Goal: Transaction & Acquisition: Purchase product/service

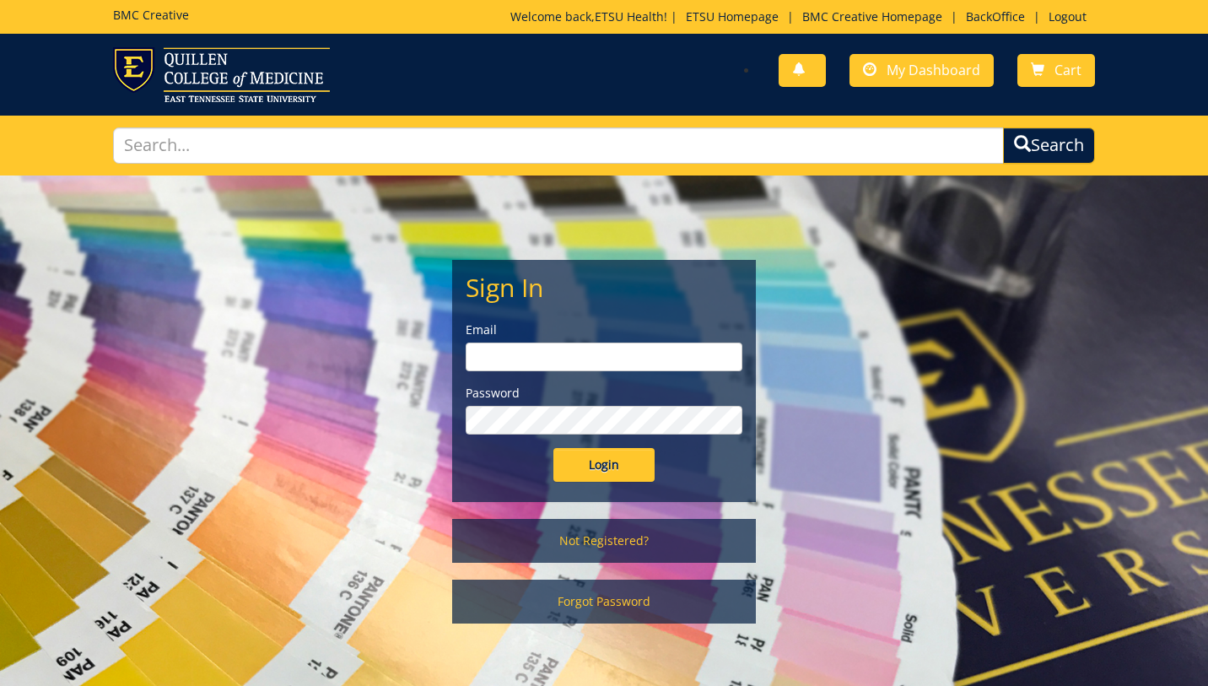
type input "etsuhealthprojects@etsu.edu"
click at [604, 474] on input "Login" at bounding box center [603, 465] width 101 height 34
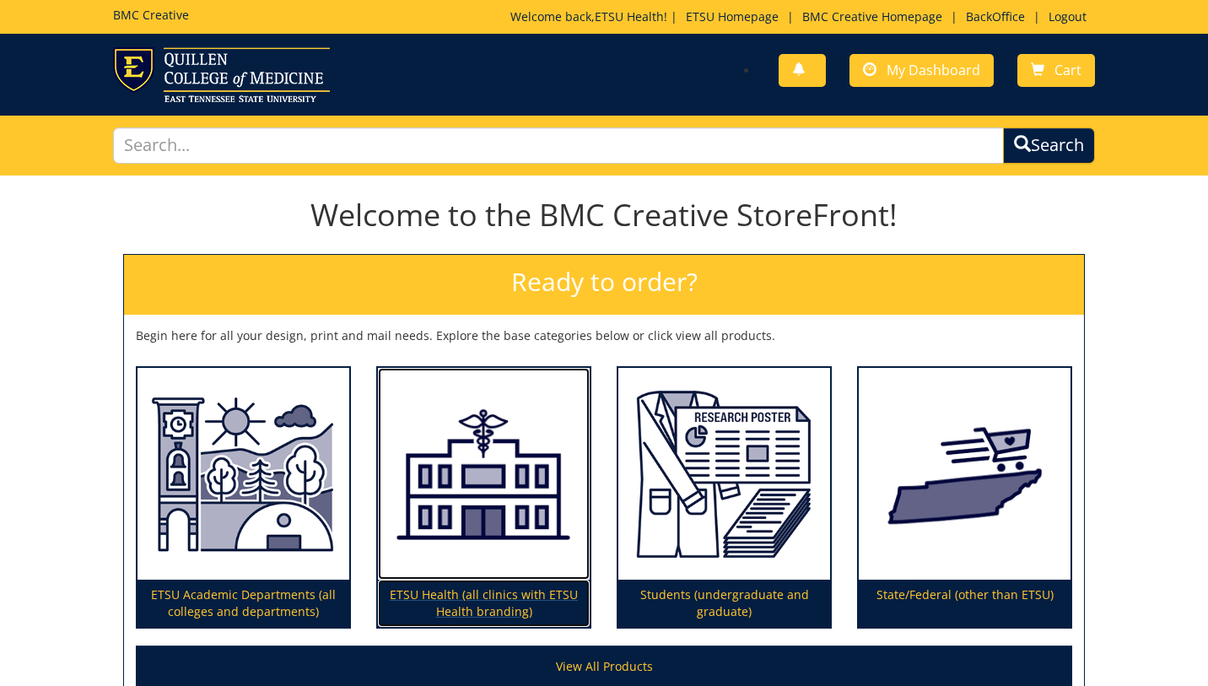
click at [487, 509] on img at bounding box center [484, 474] width 212 height 213
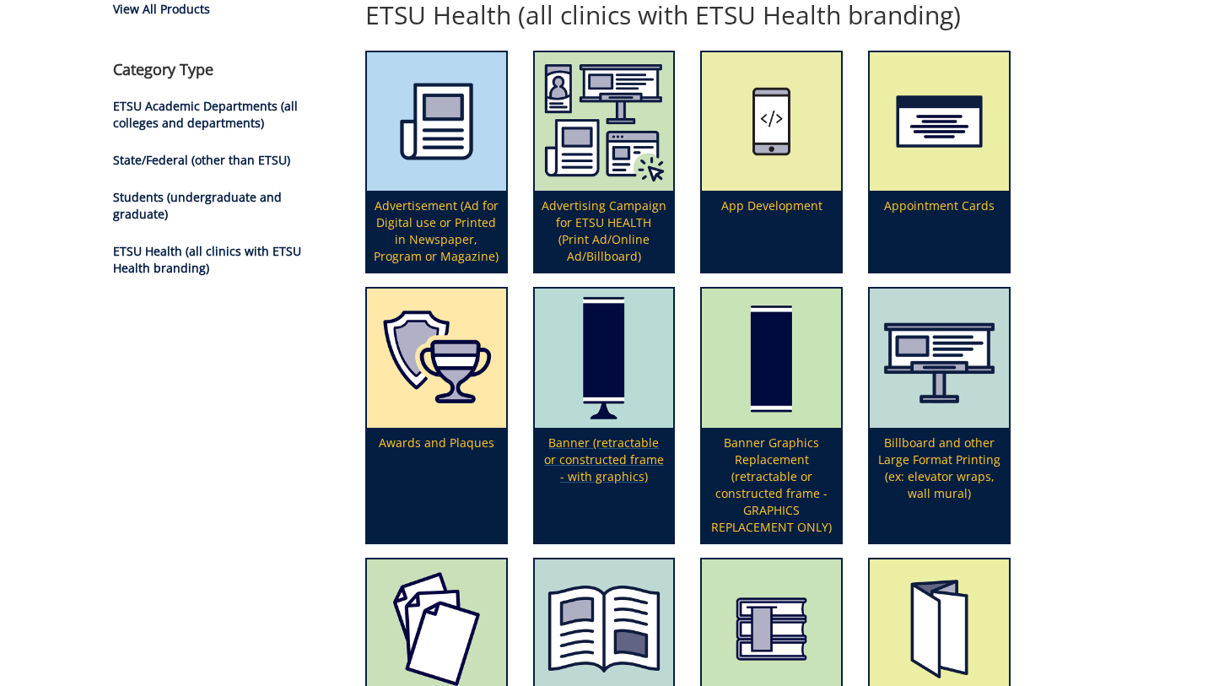
scroll to position [187, 0]
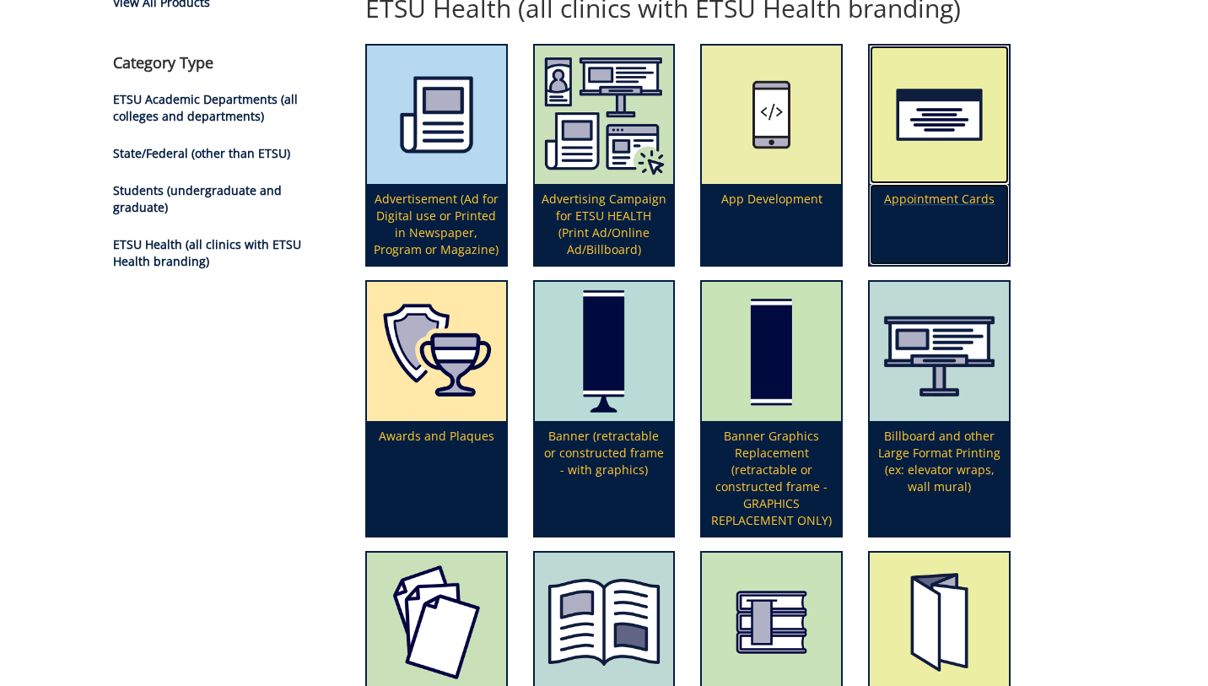
click at [979, 202] on p "Appointment Cards" at bounding box center [939, 224] width 139 height 81
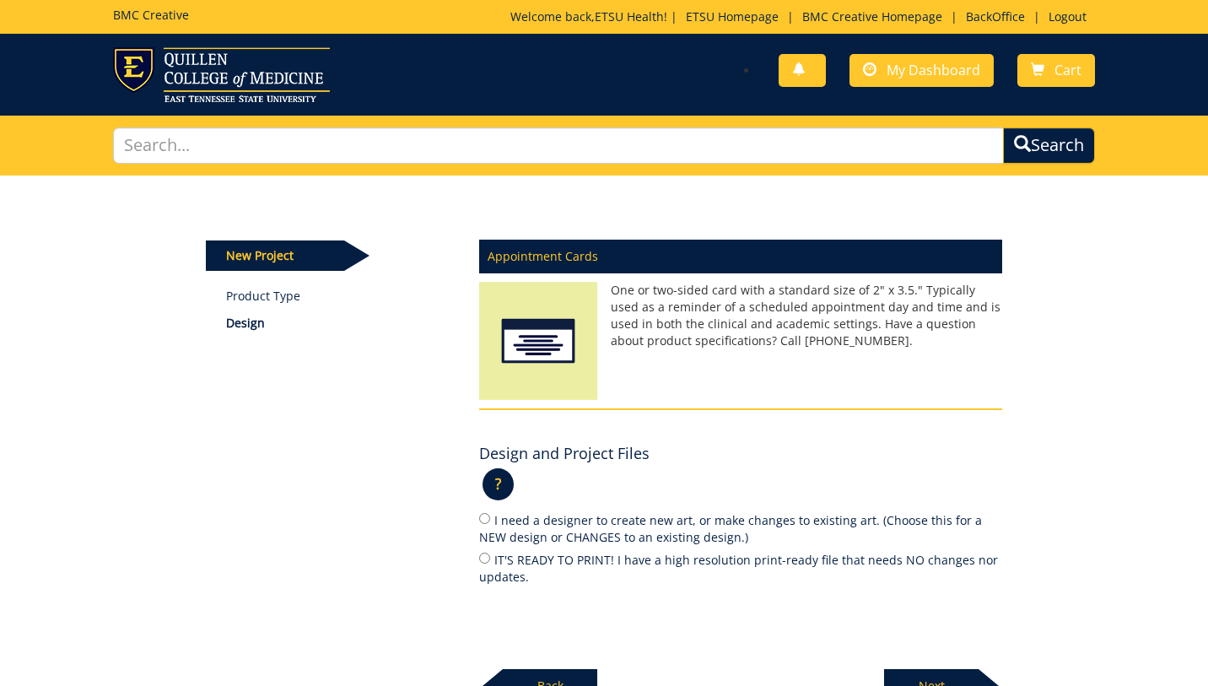
click at [582, 562] on label "IT'S READY TO PRINT! I have a high resolution print-ready file that needs NO ch…" at bounding box center [740, 567] width 523 height 35
click at [490, 562] on input "IT'S READY TO PRINT! I have a high resolution print-ready file that needs NO ch…" at bounding box center [484, 557] width 11 height 11
radio input "true"
click at [940, 675] on p "Next" at bounding box center [931, 686] width 94 height 34
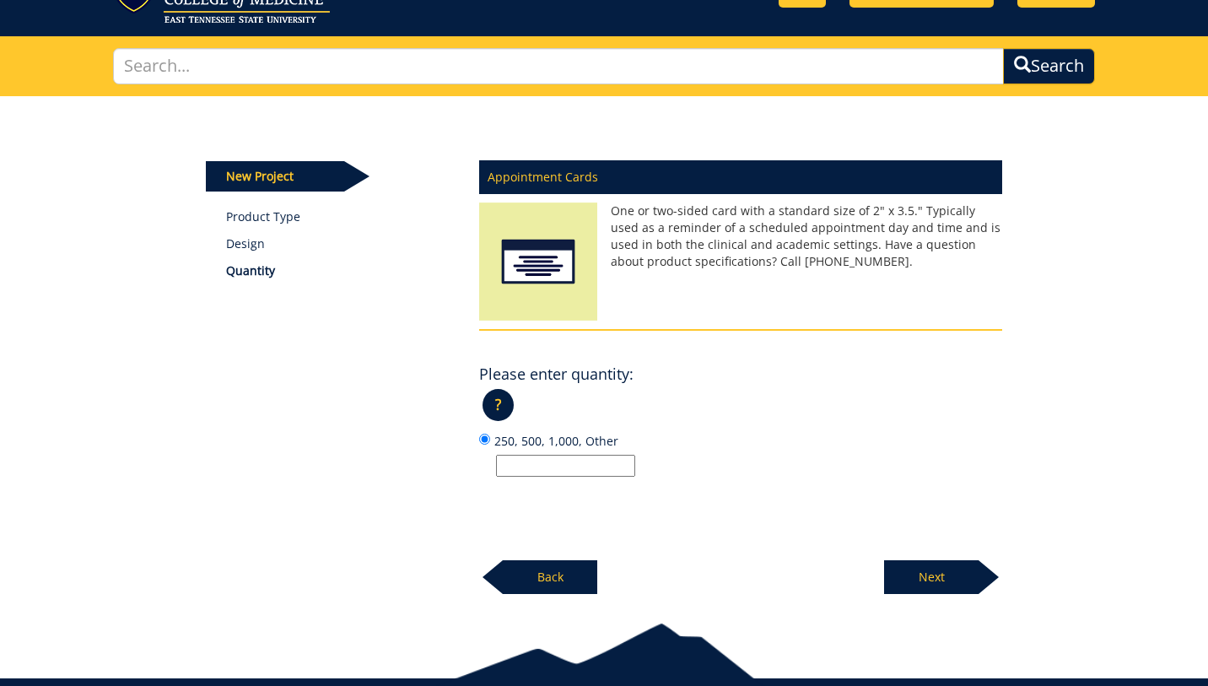
scroll to position [93, 0]
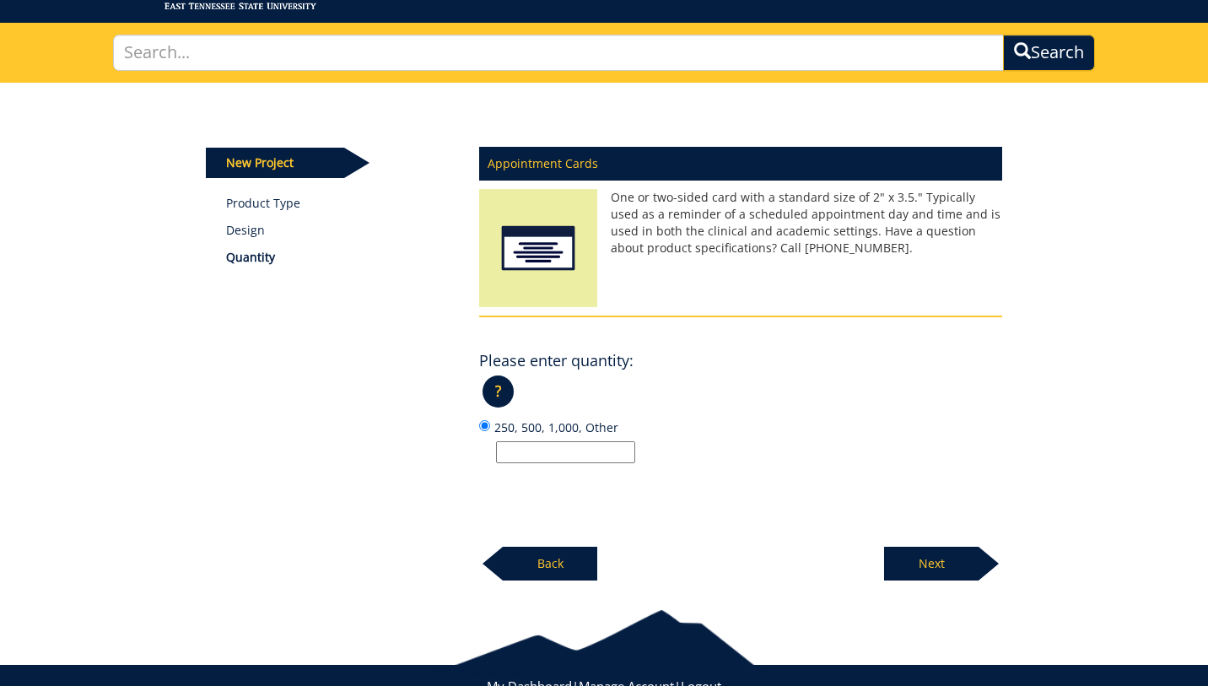
click at [599, 450] on input "250, 500, 1,000, Other" at bounding box center [565, 452] width 139 height 22
type input "5"
click at [940, 574] on p "Next" at bounding box center [931, 564] width 94 height 34
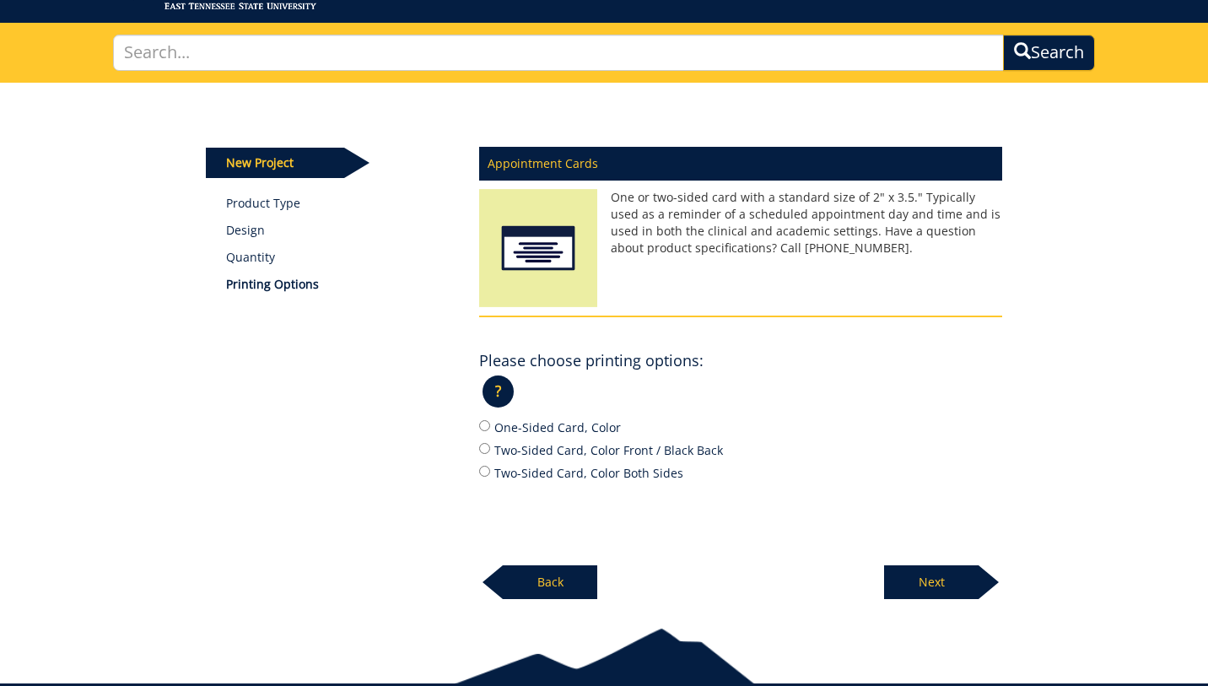
click at [559, 464] on label "Two-Sided Card, Color Both Sides" at bounding box center [740, 472] width 523 height 19
click at [490, 466] on input "Two-Sided Card, Color Both Sides" at bounding box center [484, 471] width 11 height 11
radio input "true"
click at [925, 583] on p "Next" at bounding box center [931, 582] width 94 height 34
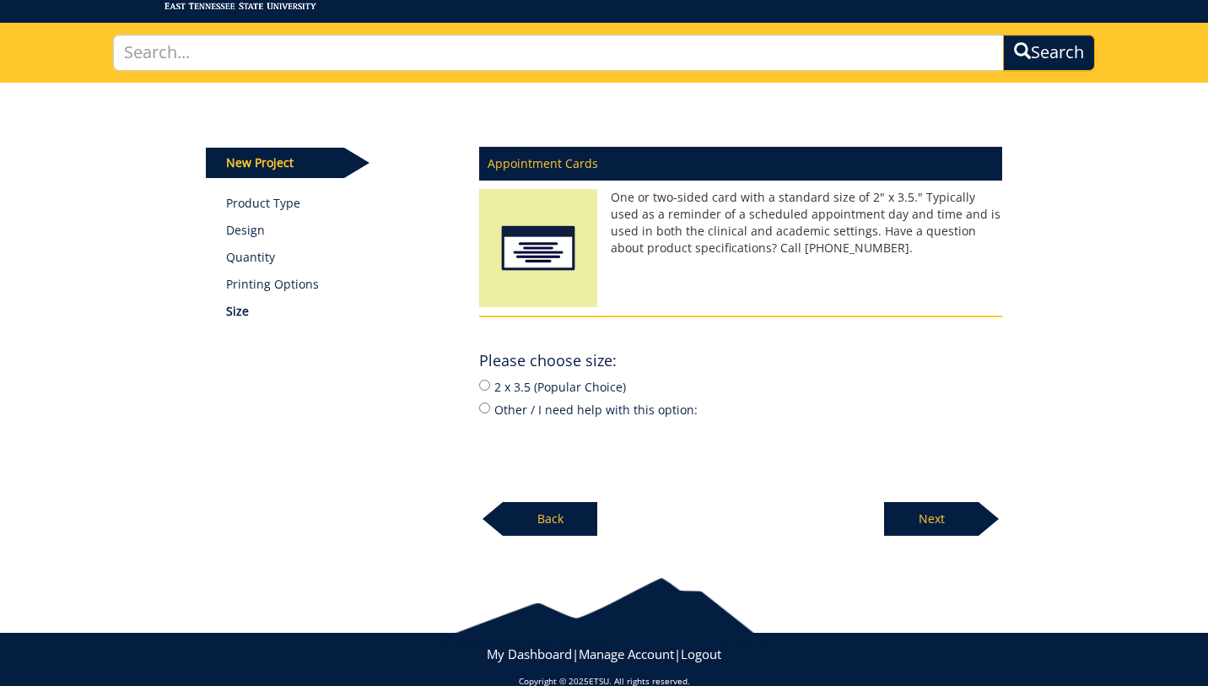
click at [541, 420] on div "Appointment Cards One or two-sided card with a standard size of 2" x 3.5." Typi…" at bounding box center [740, 337] width 548 height 400
click at [537, 385] on label "2 x 3.5 (Popular Choice)" at bounding box center [740, 386] width 523 height 19
click at [490, 385] on input "2 x 3.5 (Popular Choice)" at bounding box center [484, 385] width 11 height 11
radio input "true"
click at [946, 528] on p "Next" at bounding box center [931, 519] width 94 height 34
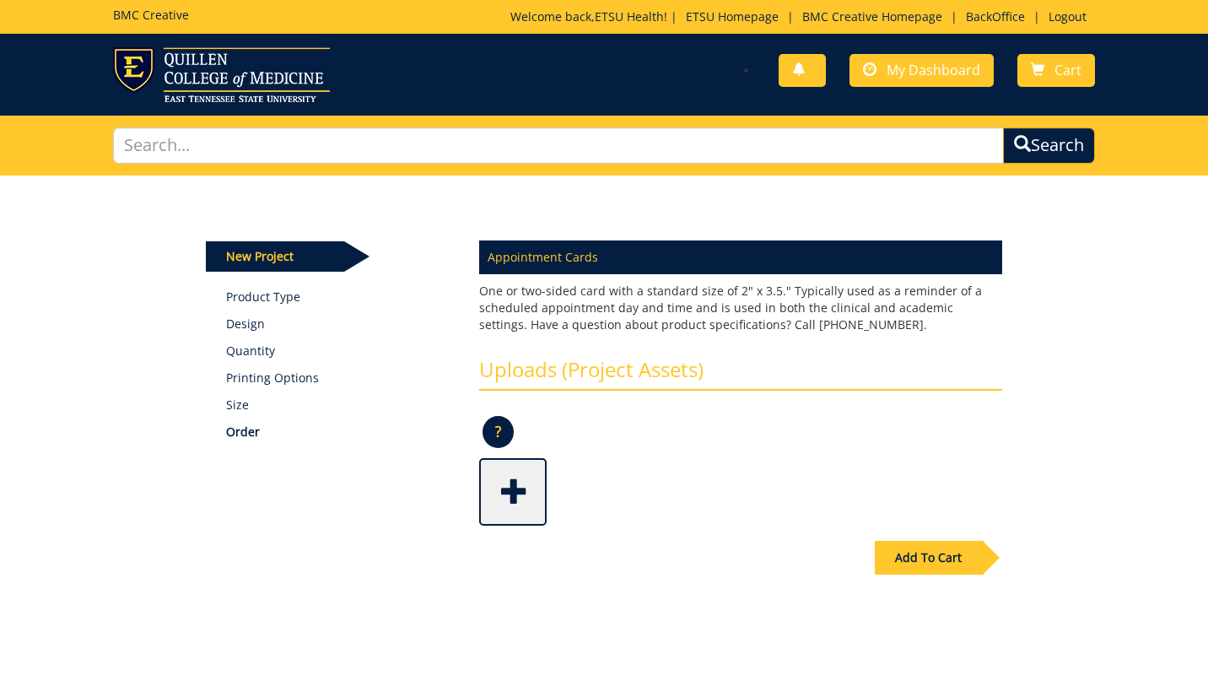
click at [916, 564] on div "Add To Cart" at bounding box center [928, 558] width 107 height 34
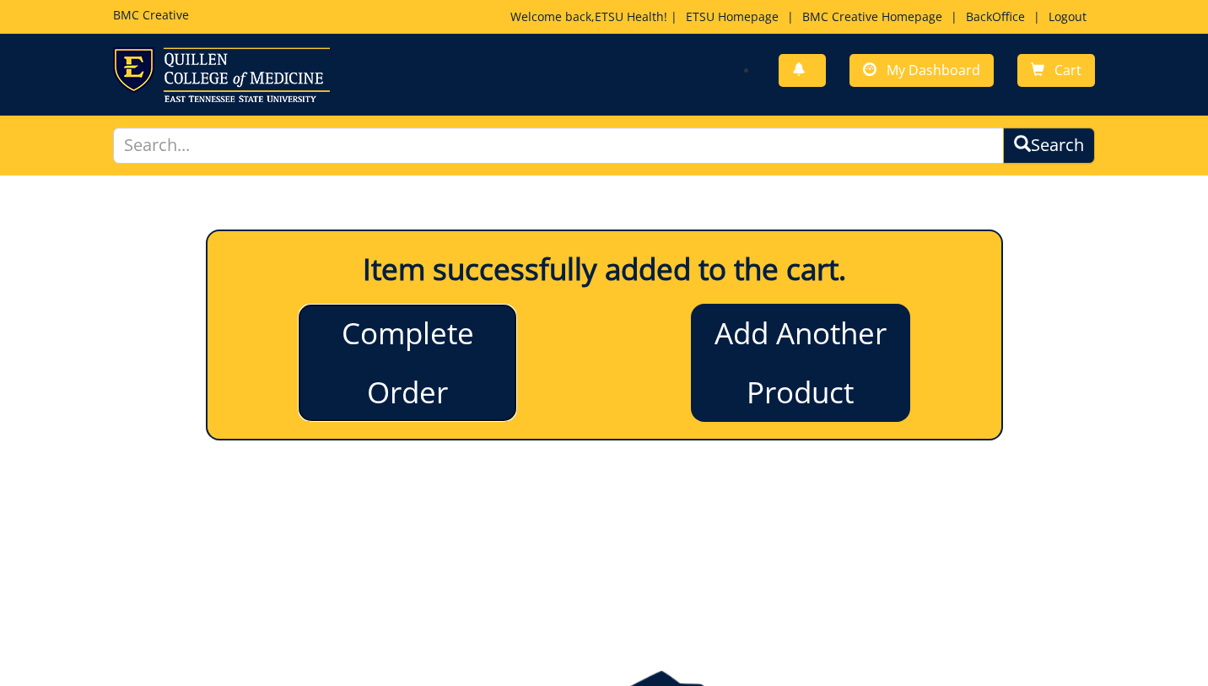
click at [435, 391] on link "Complete Order" at bounding box center [407, 363] width 219 height 118
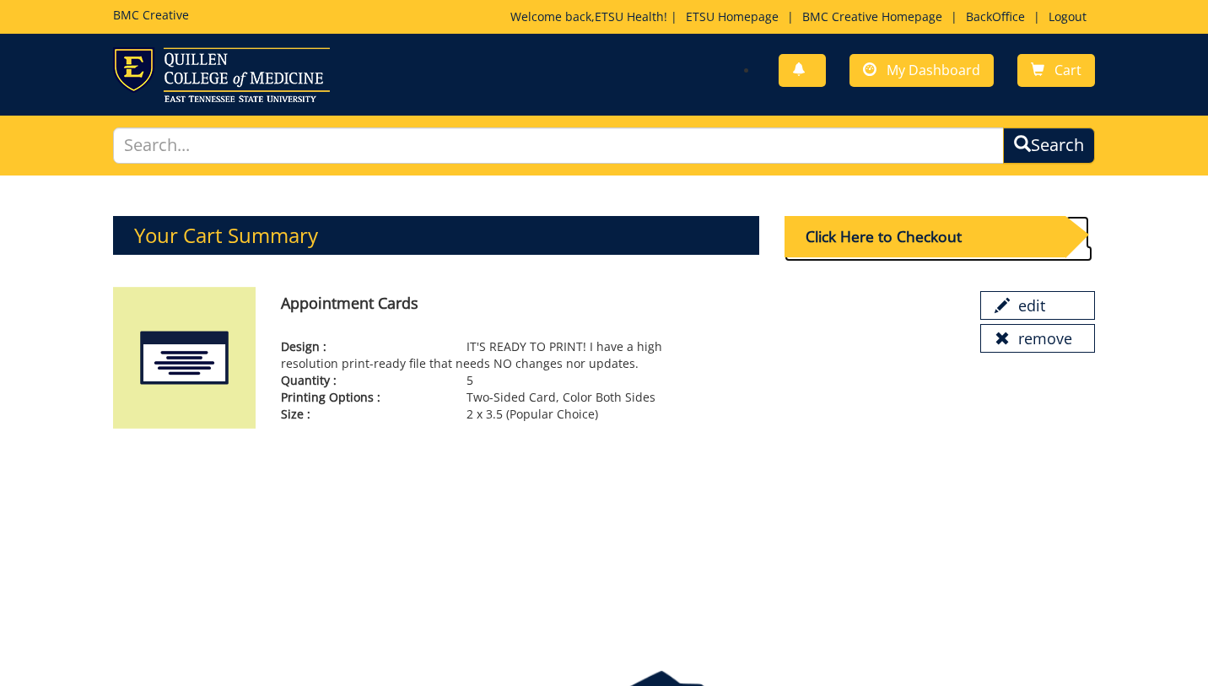
click at [949, 231] on div "Click Here to Checkout" at bounding box center [924, 236] width 281 height 41
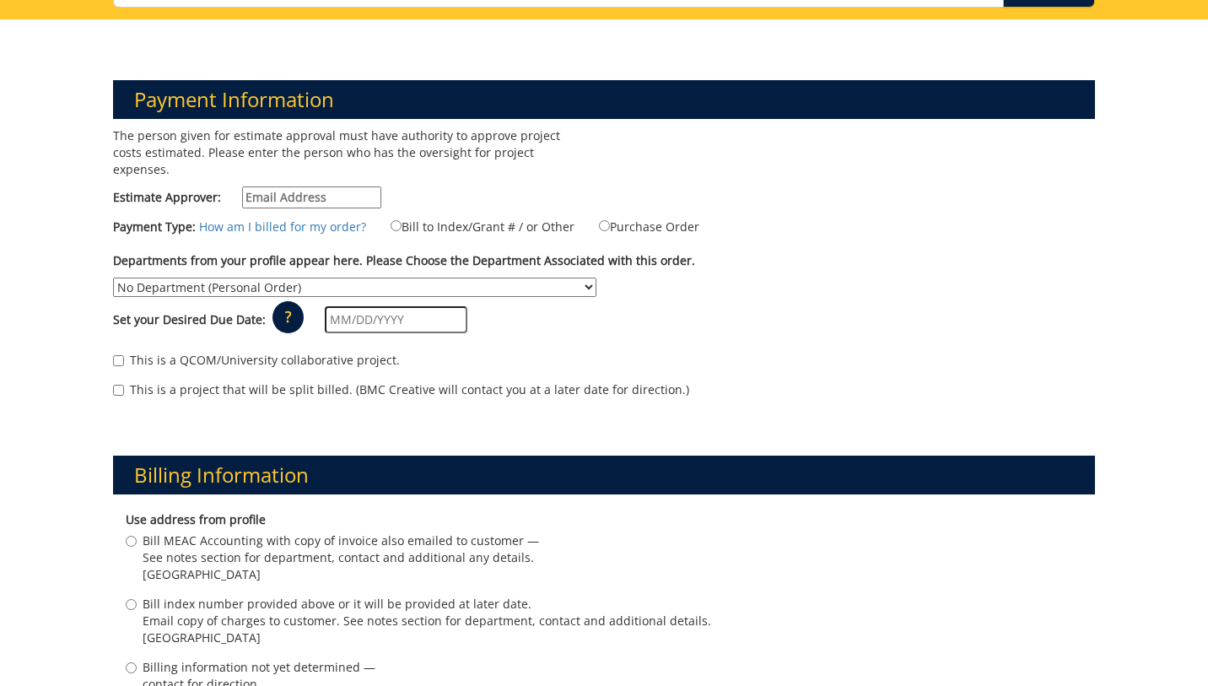
scroll to position [165, 0]
